Goal: Contribute content: Add original content to the website for others to see

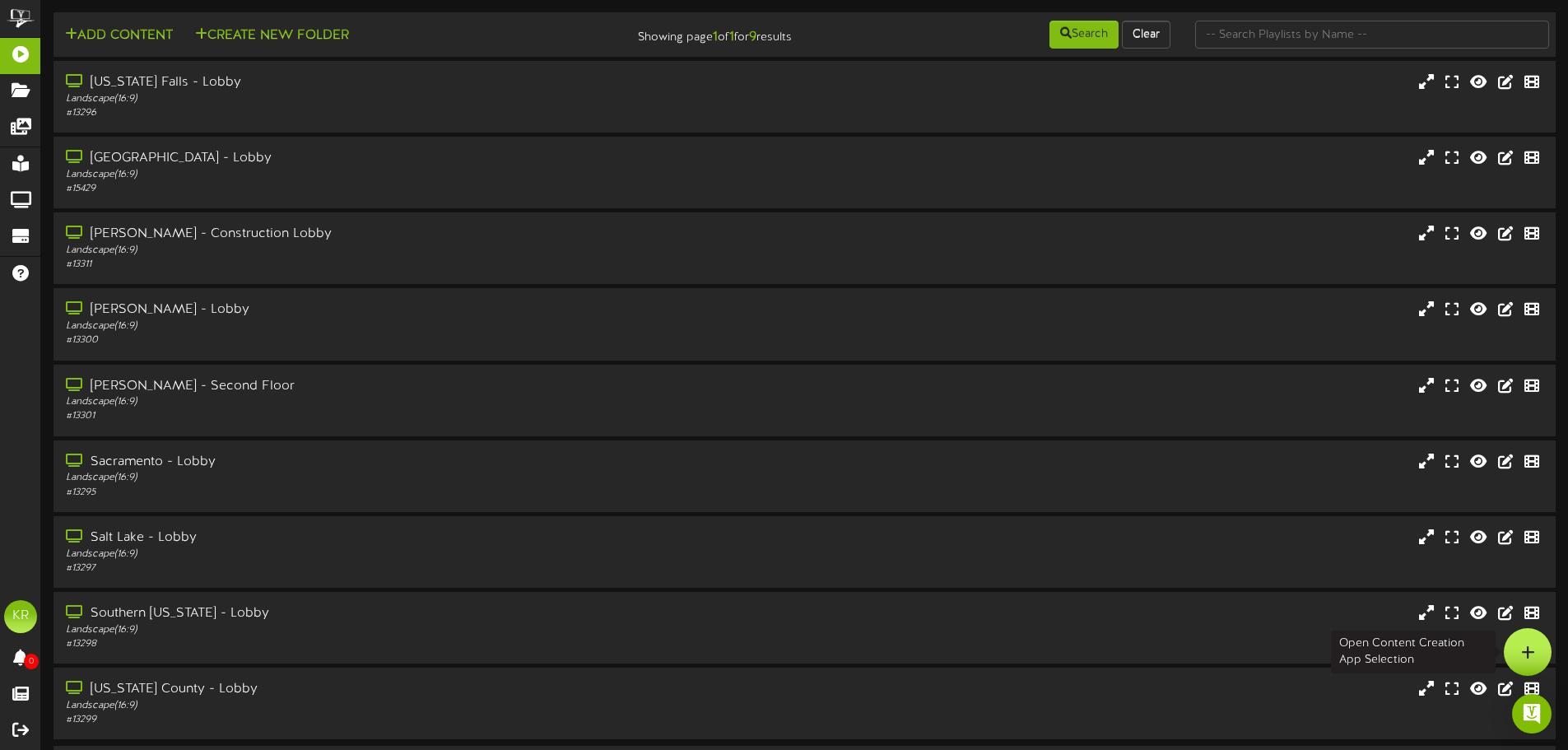
click at [1525, 667] on div at bounding box center [1528, 652] width 47 height 47
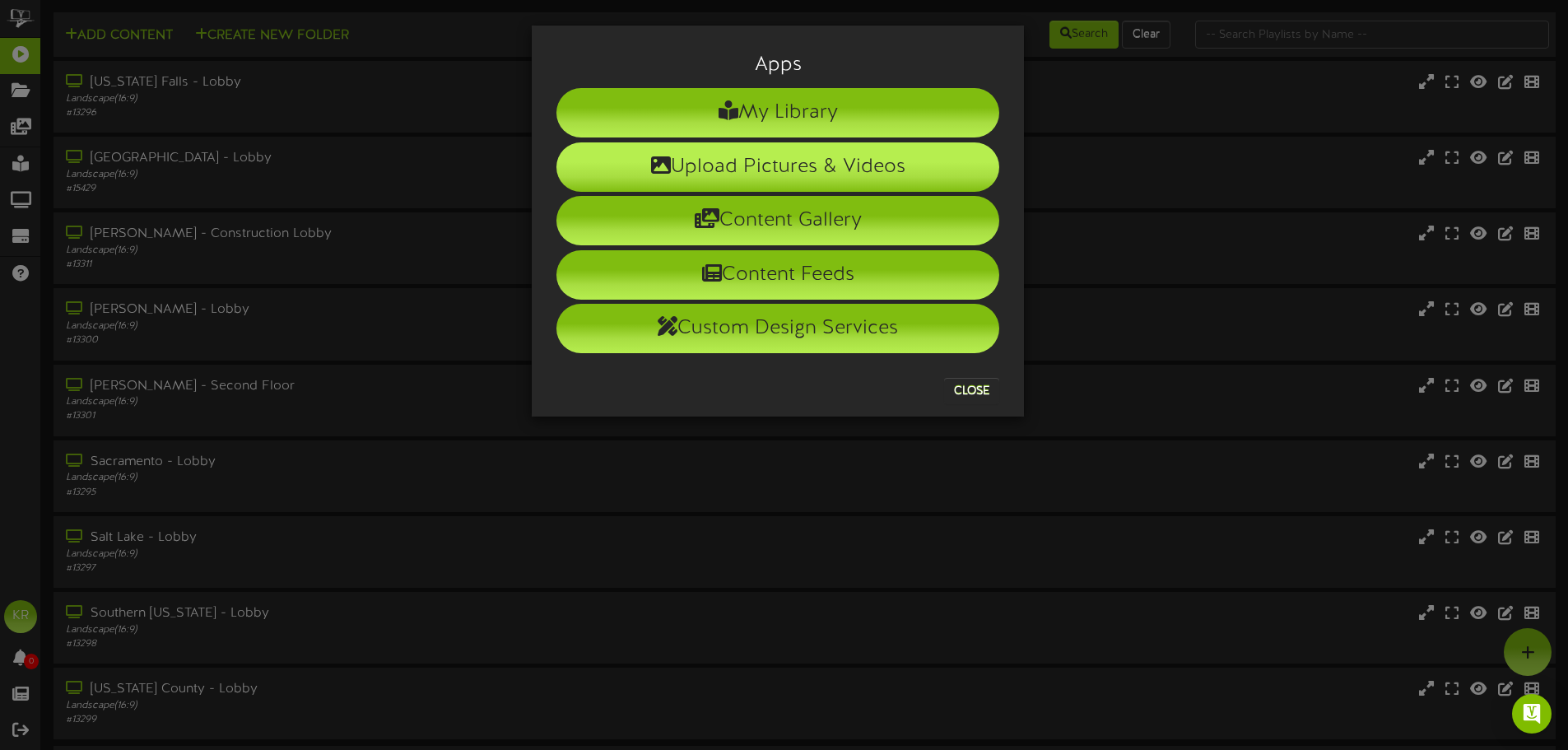
click at [881, 161] on li "Upload Pictures & Videos" at bounding box center [778, 167] width 443 height 49
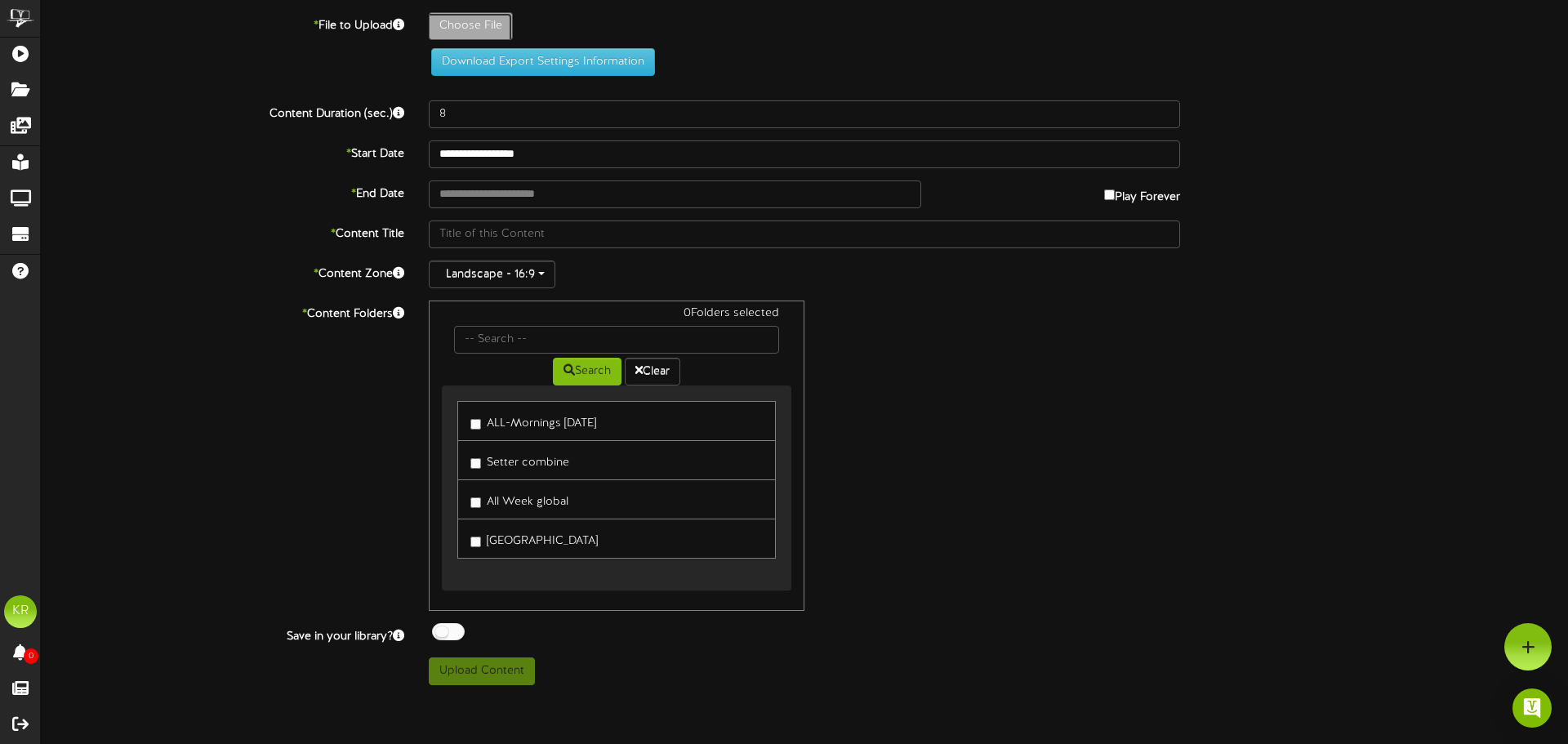
type input "**********"
type input "INSTALLS9-24"
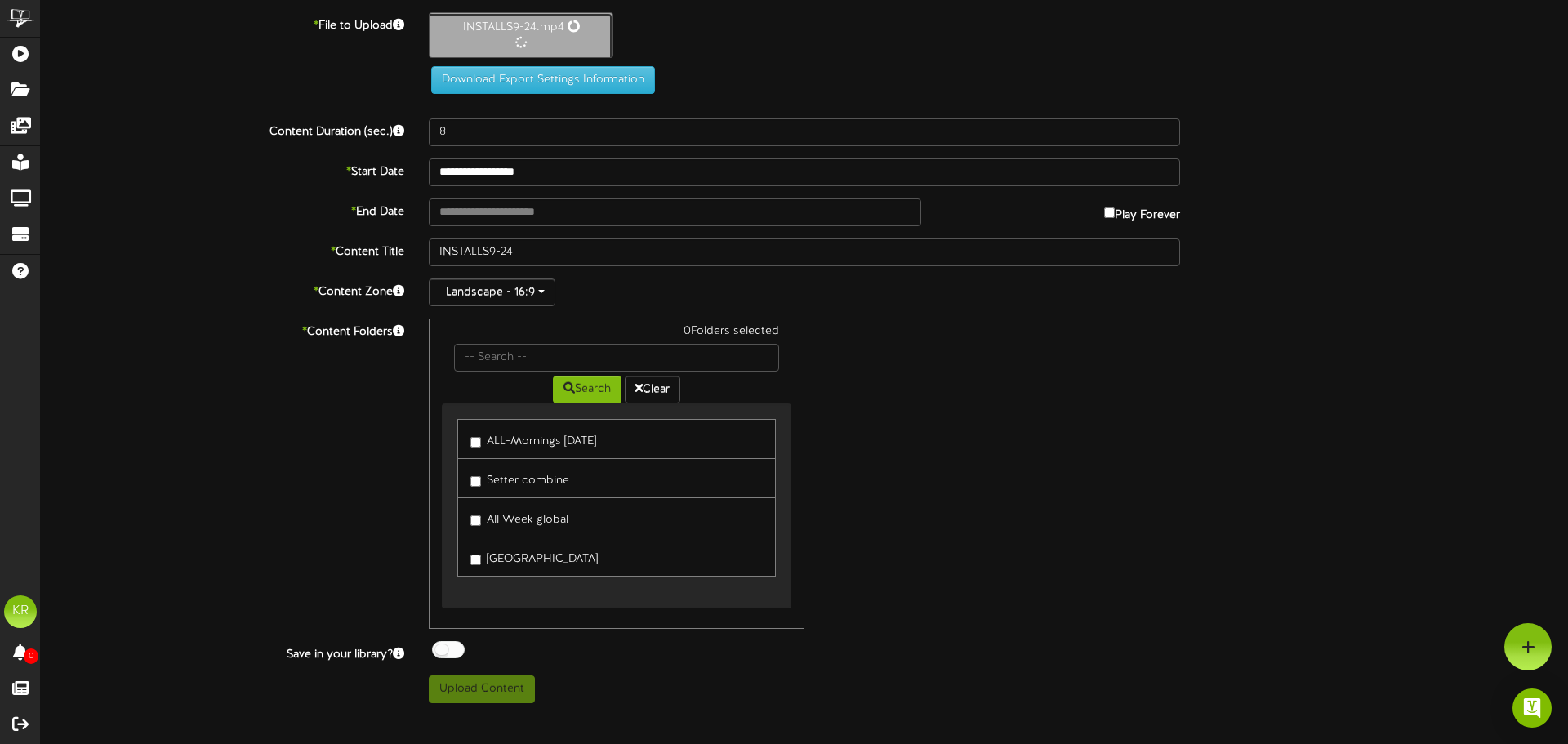
type input "10"
click at [508, 214] on input "text" at bounding box center [674, 211] width 492 height 28
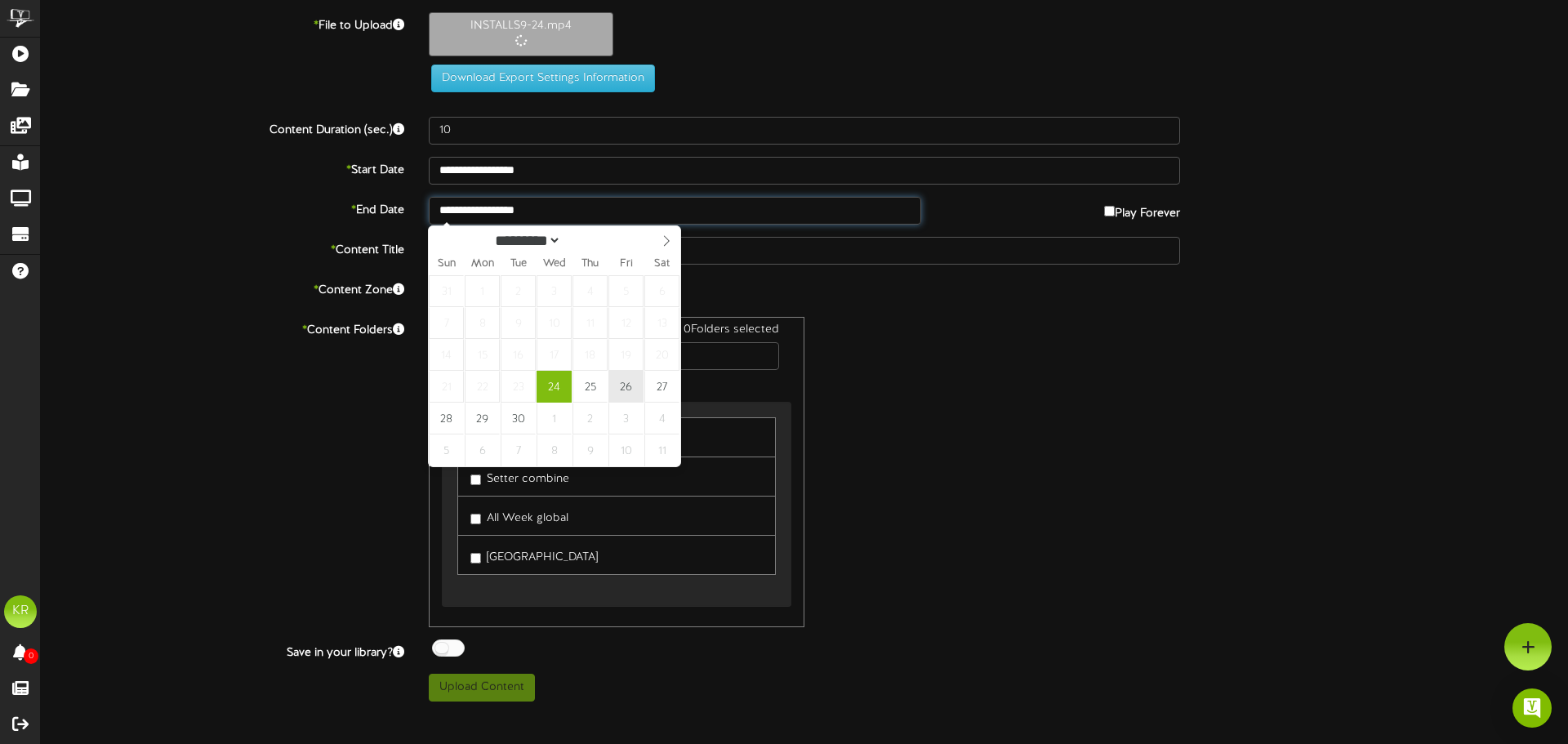
type input "**********"
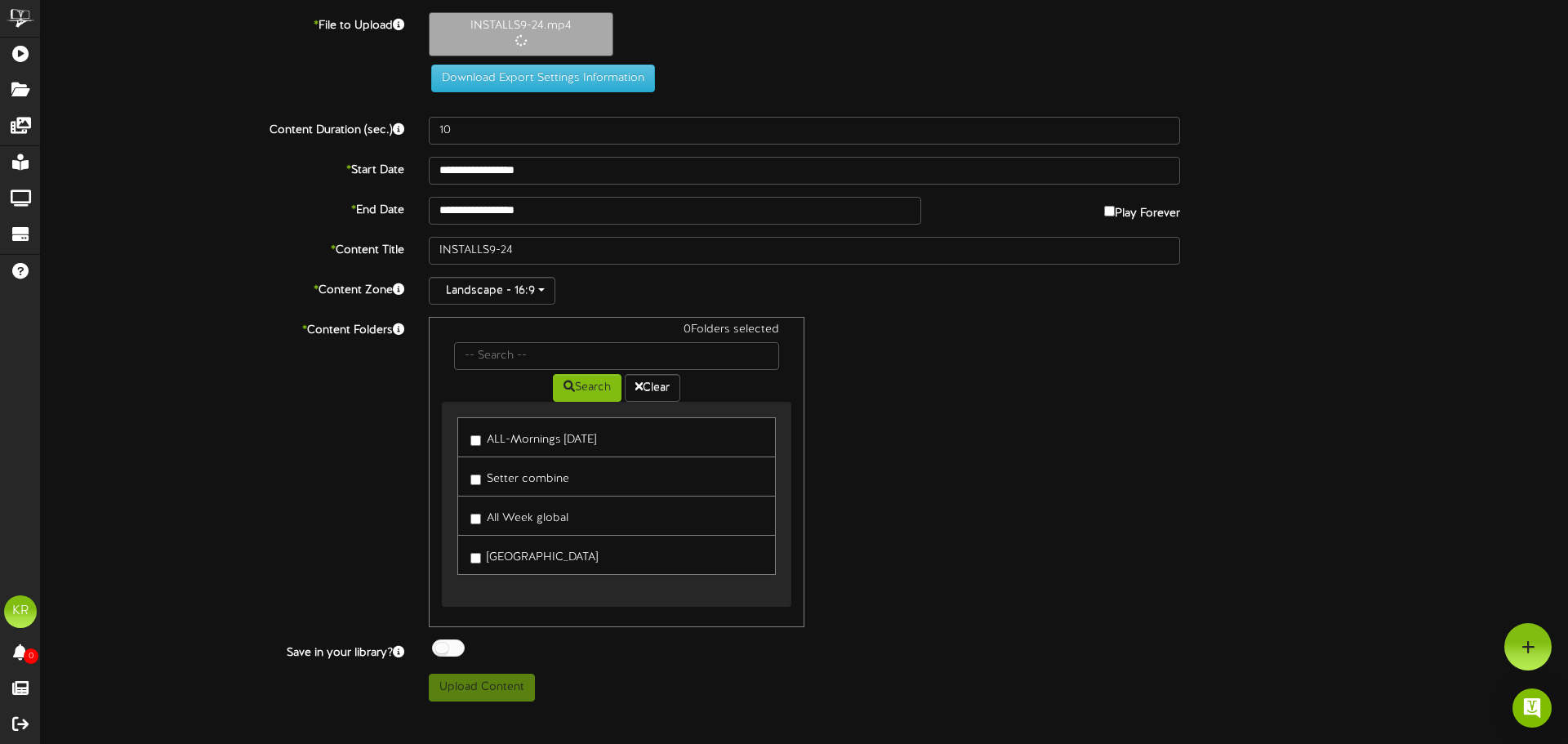
click at [476, 434] on label "ALL-Mornings [DATE]" at bounding box center [533, 436] width 125 height 22
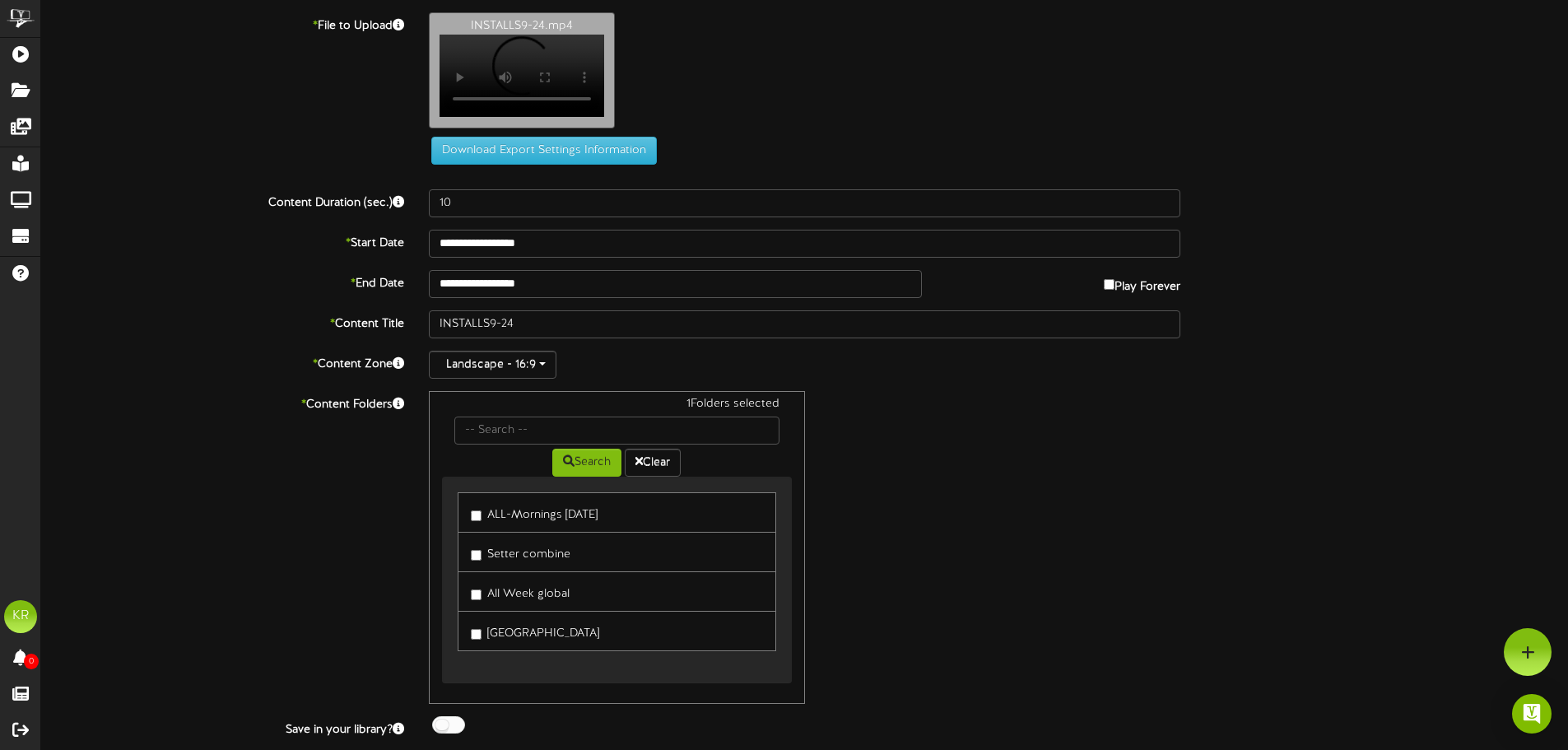
click at [470, 602] on link "All Week global" at bounding box center [617, 591] width 318 height 40
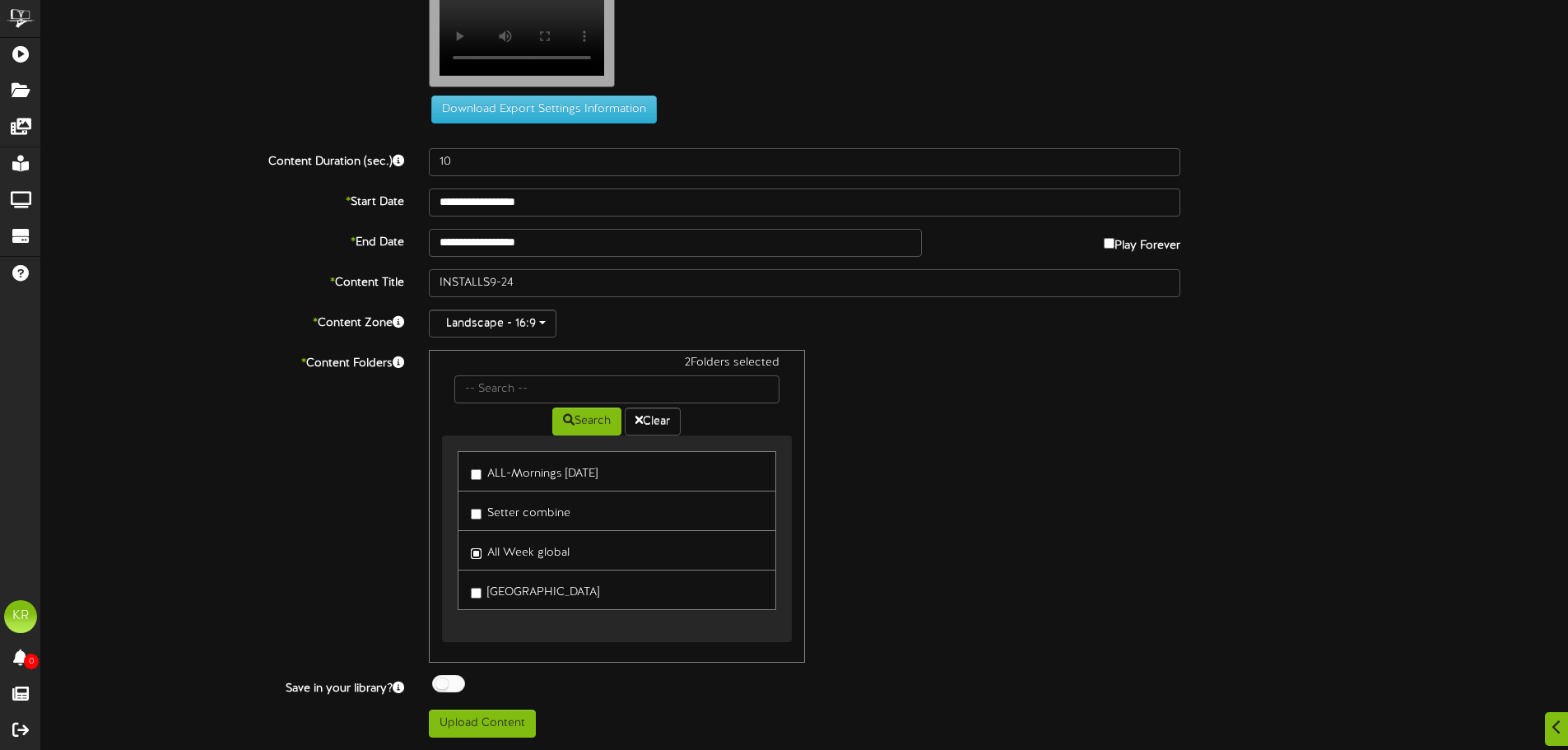
scroll to position [1, 0]
click at [464, 717] on button "Upload Content" at bounding box center [482, 724] width 107 height 28
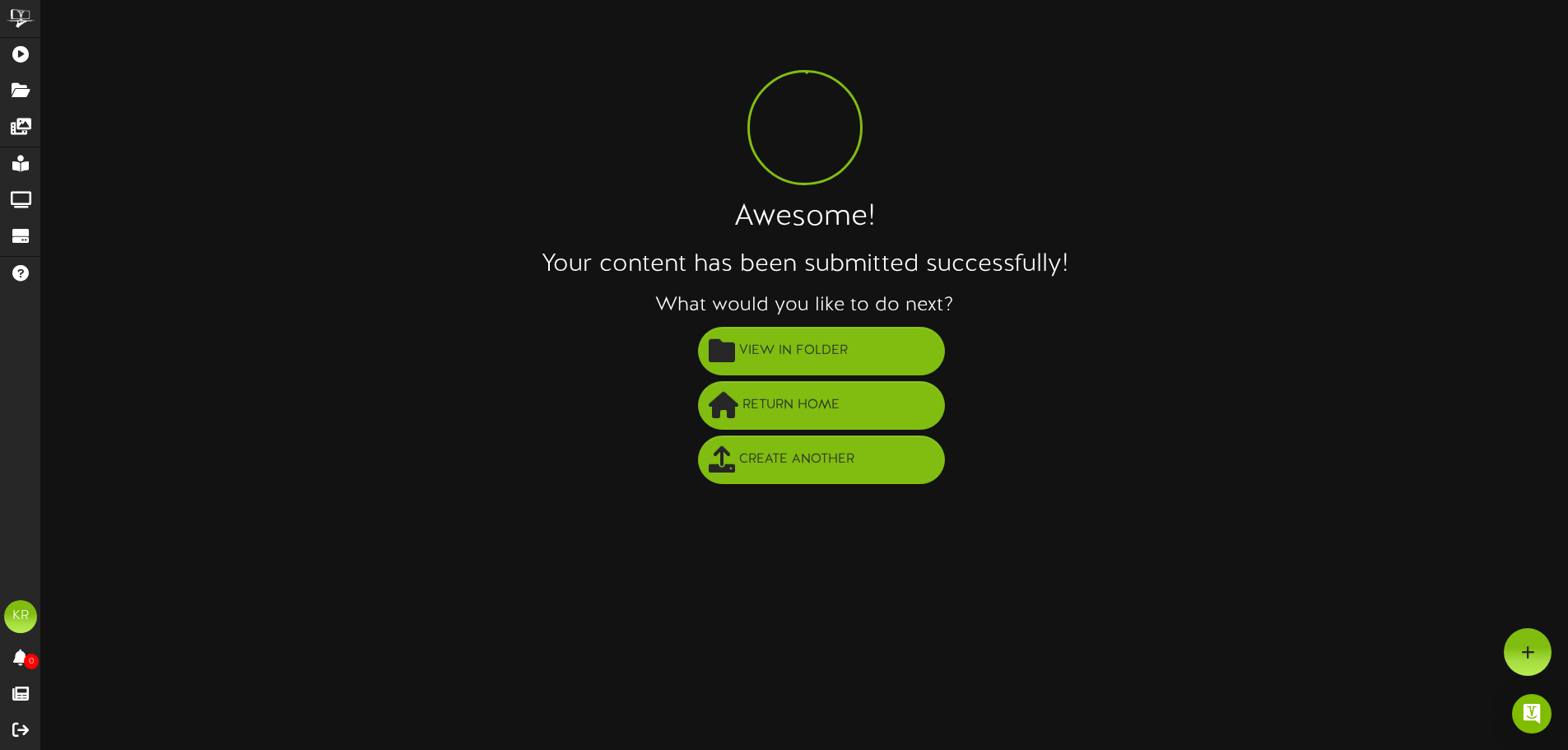
scroll to position [0, 0]
click at [844, 364] on span "View in Folder" at bounding box center [799, 350] width 117 height 27
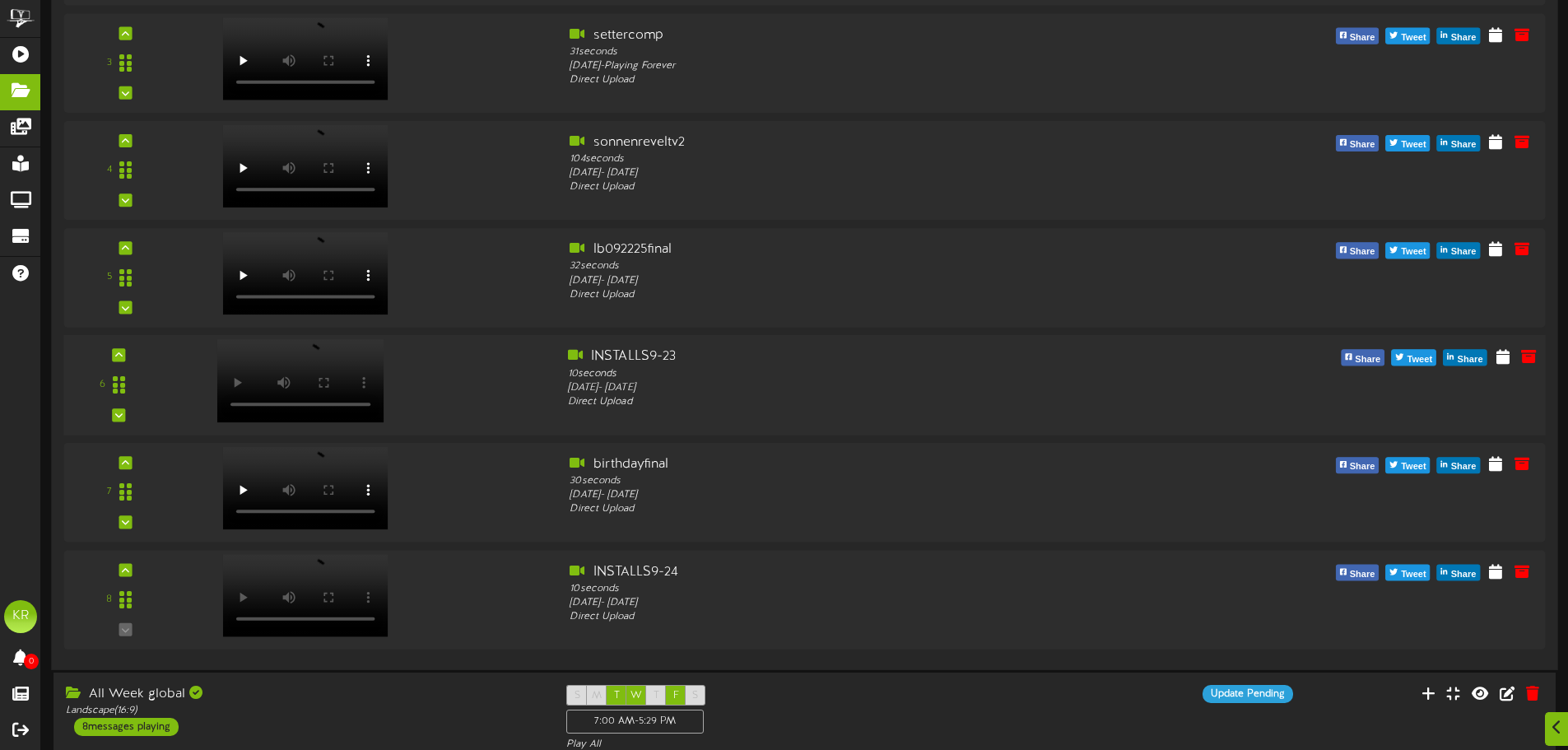
scroll to position [494, 0]
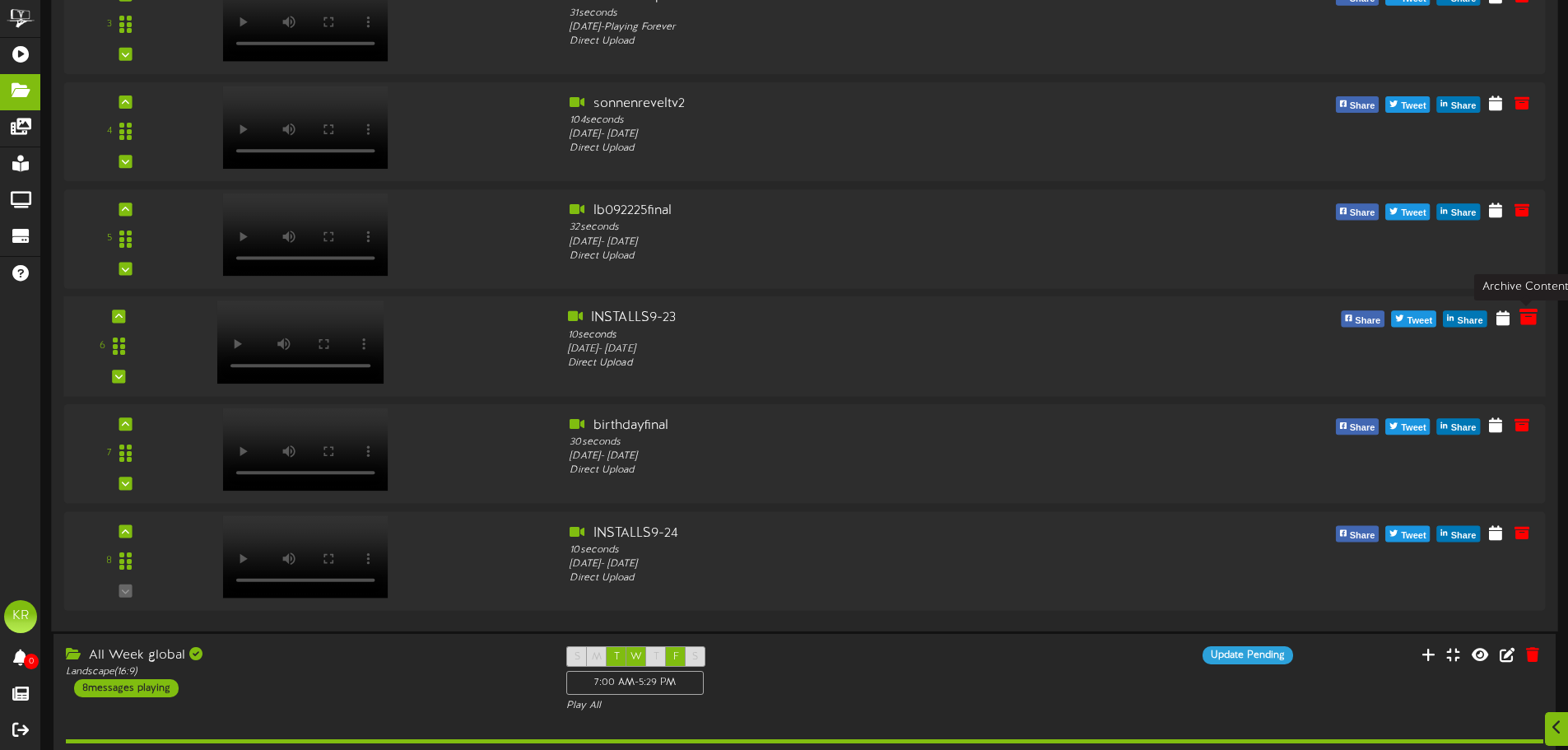
click at [1528, 320] on icon at bounding box center [1528, 317] width 18 height 18
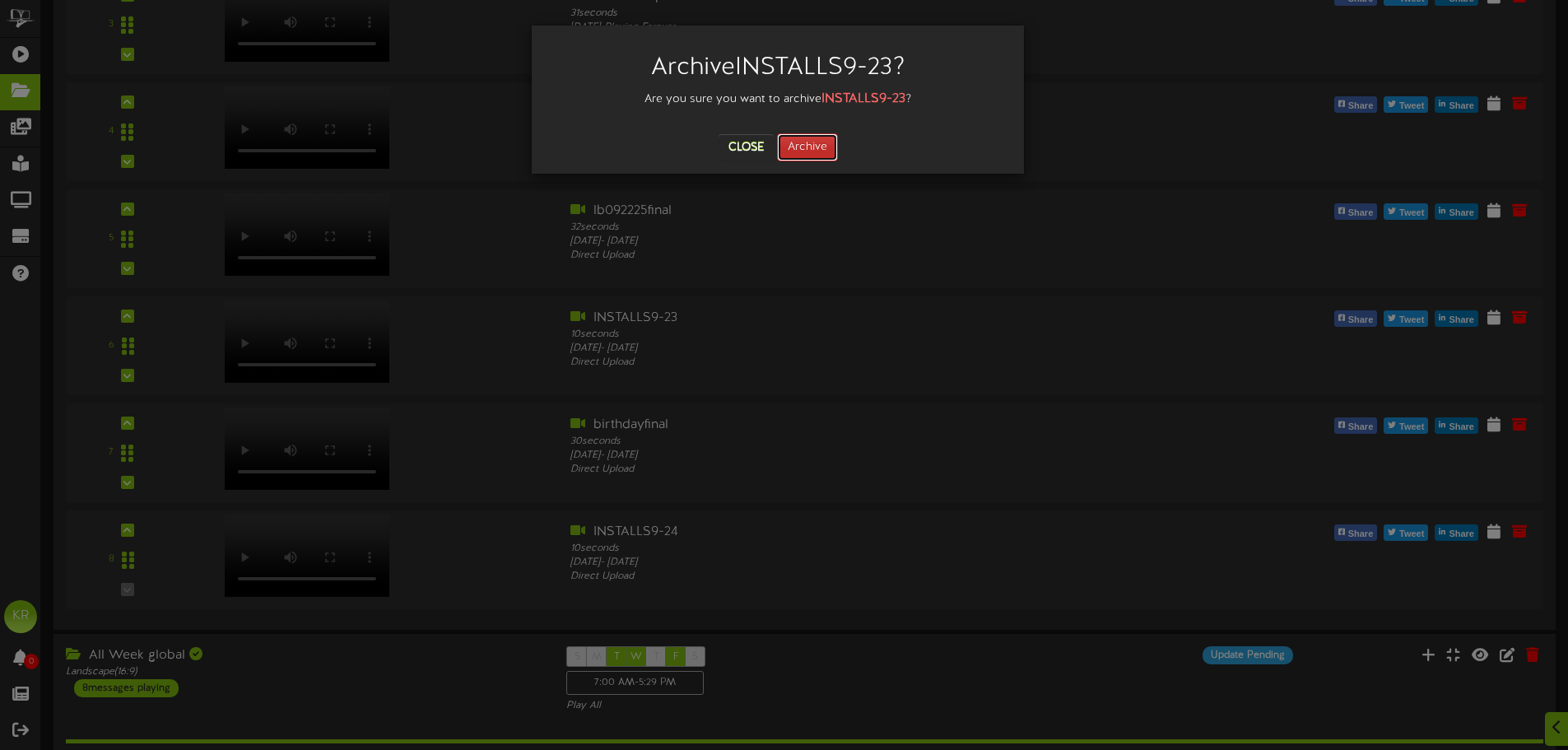
click at [798, 140] on button "Archive" at bounding box center [807, 148] width 61 height 28
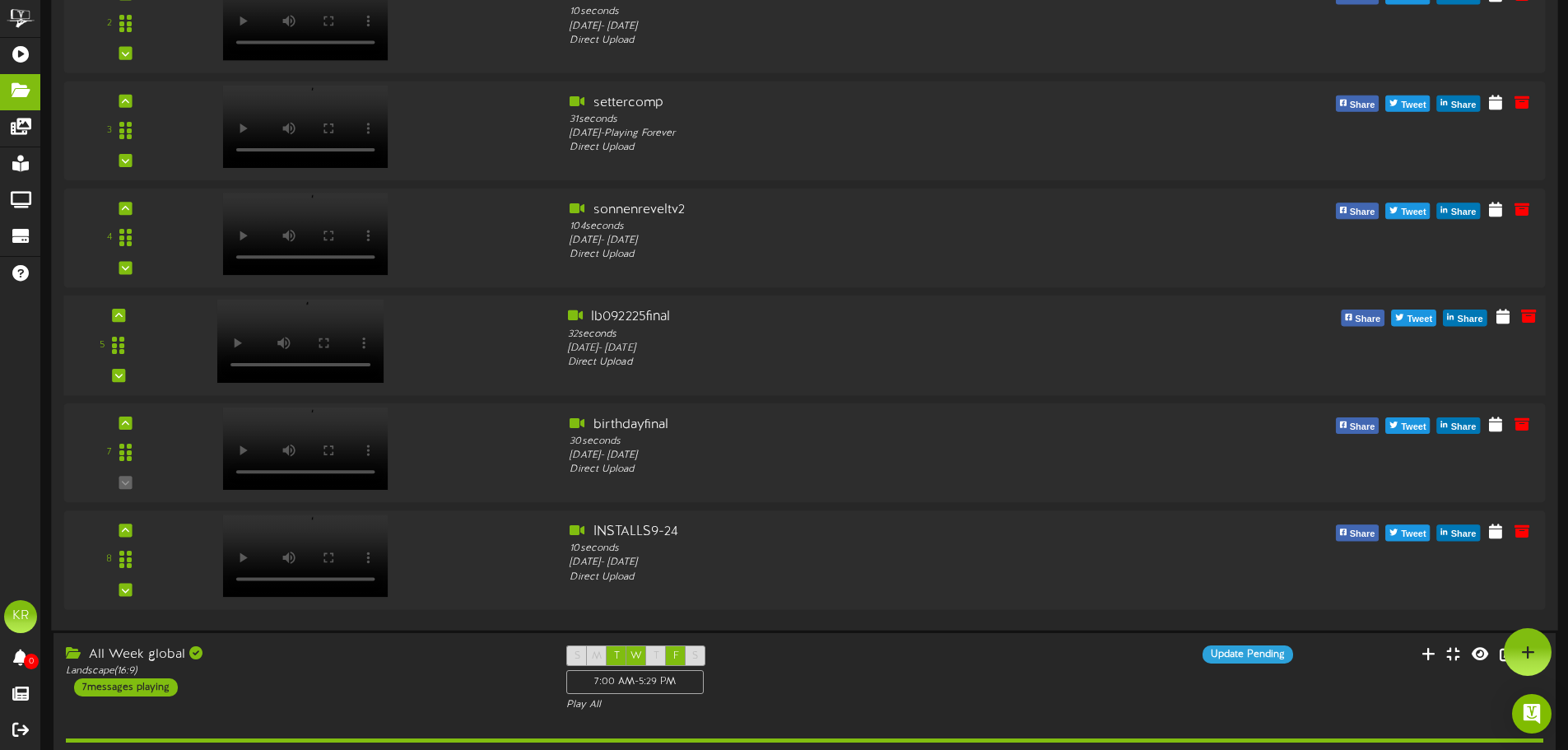
scroll to position [317, 0]
